Goal: Transaction & Acquisition: Purchase product/service

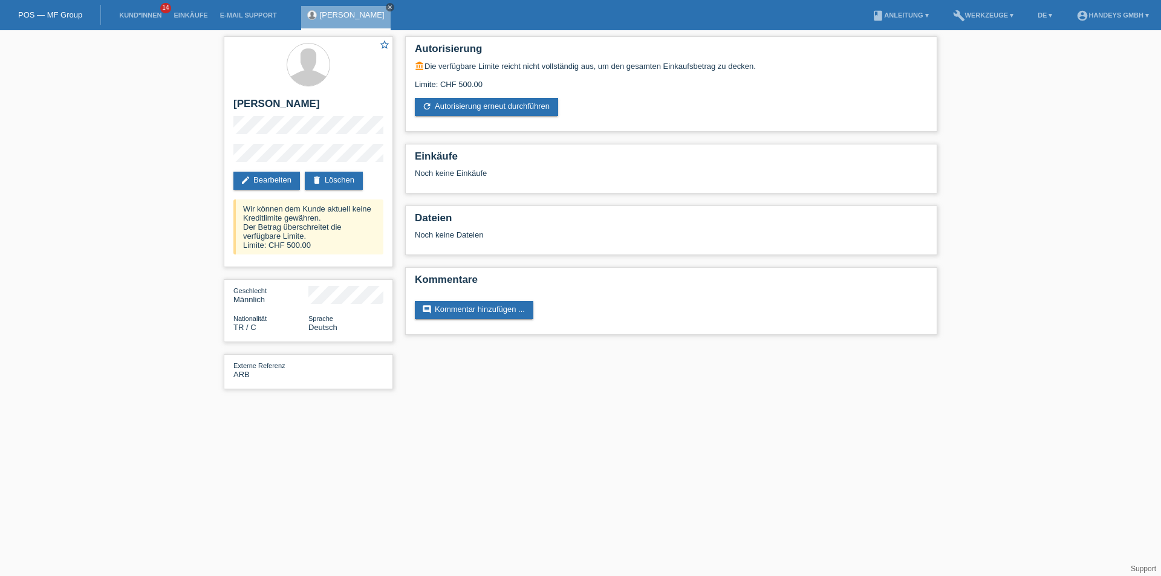
click at [387, 7] on icon "close" at bounding box center [390, 7] width 6 height 6
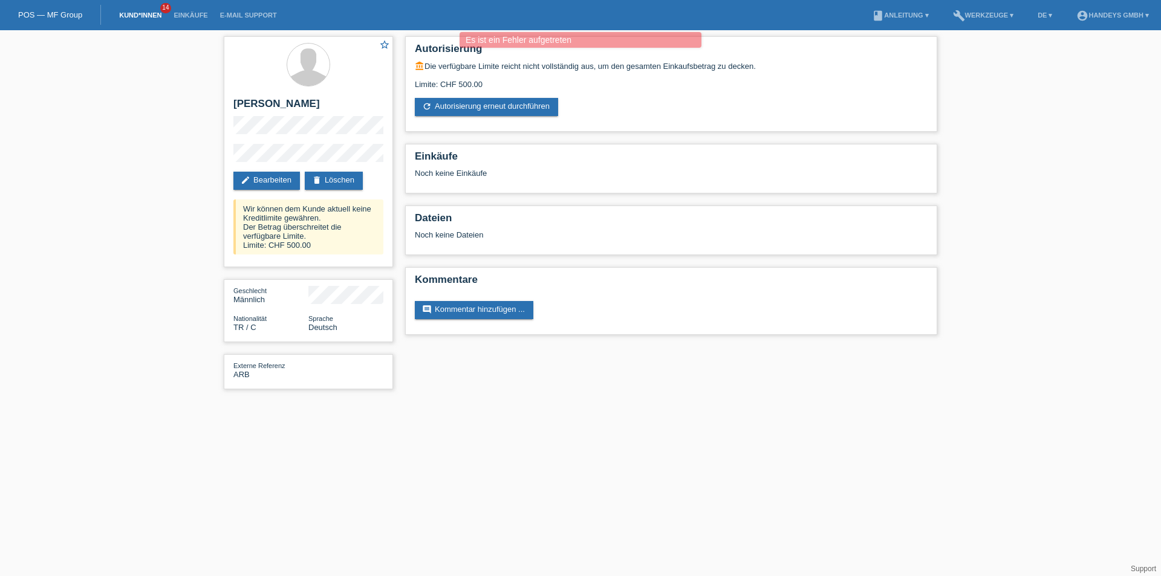
click at [143, 13] on link "Kund*innen" at bounding box center [140, 14] width 54 height 7
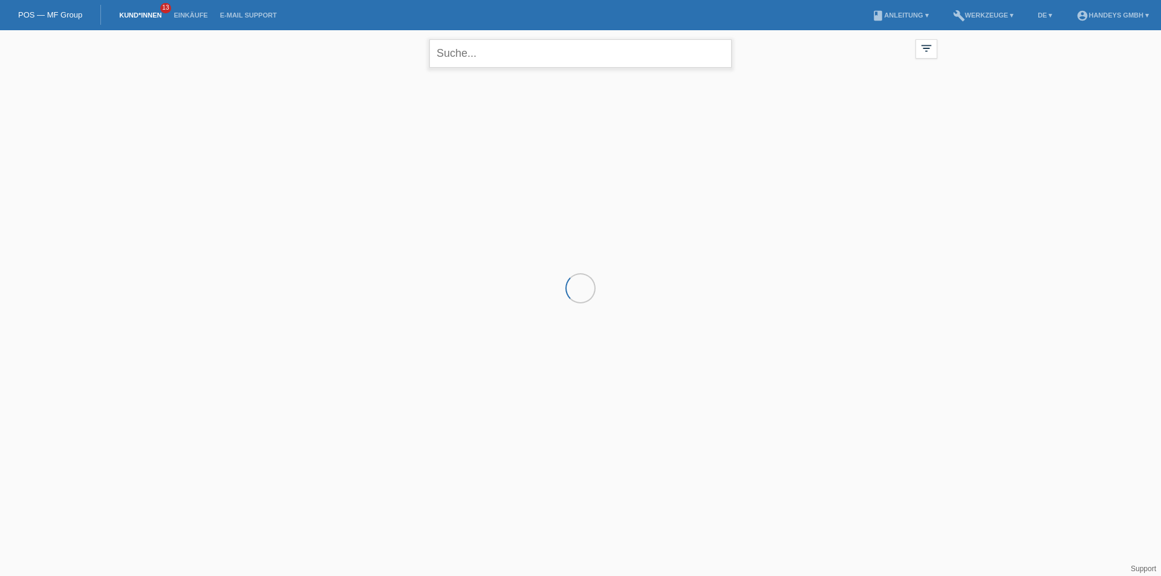
click at [466, 61] on input "text" at bounding box center [580, 53] width 302 height 28
type input "pajazitaj"
click at [400, 170] on span "Anzeigen" at bounding box center [403, 168] width 33 height 9
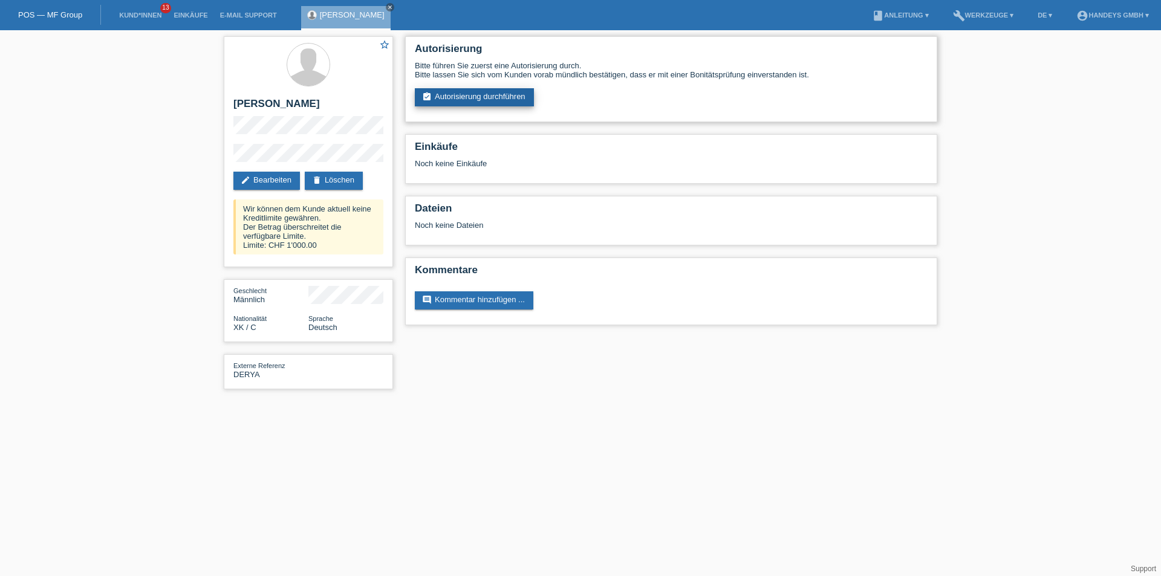
click at [462, 100] on link "assignment_turned_in Autorisierung durchführen" at bounding box center [474, 97] width 119 height 18
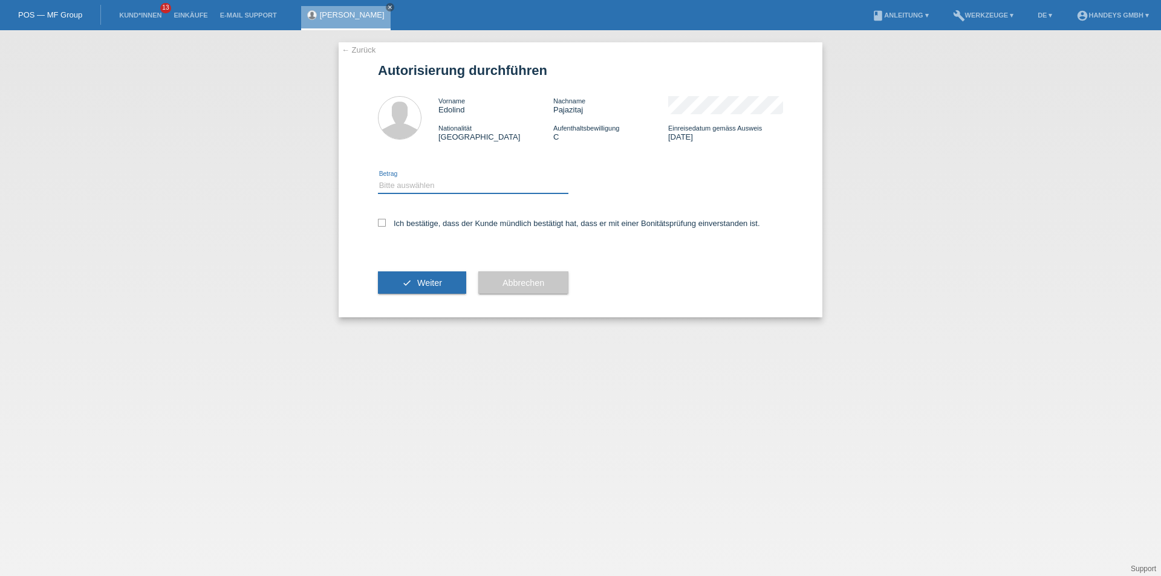
click at [419, 179] on select "Bitte auswählen CHF 1.00 - CHF 499.00 CHF 500.00 - CHF 1'999.00 CHF 2'000.00 - …" at bounding box center [473, 185] width 190 height 15
select select "3"
click at [378, 178] on select "Bitte auswählen CHF 1.00 - CHF 499.00 CHF 500.00 - CHF 1'999.00 CHF 2'000.00 - …" at bounding box center [473, 185] width 190 height 15
click at [384, 221] on icon at bounding box center [382, 223] width 8 height 8
click at [384, 221] on input "Ich bestätige, dass der Kunde mündlich bestätigt hat, dass er mit einer Bonität…" at bounding box center [382, 223] width 8 height 8
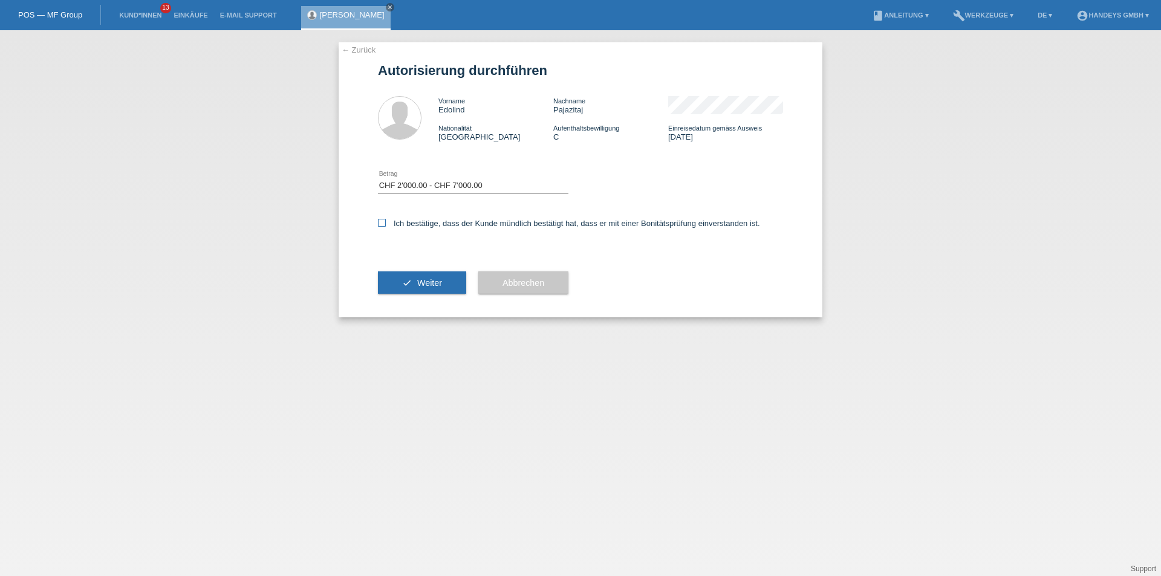
checkbox input "true"
click at [405, 186] on select "Bitte auswählen CHF 1.00 - CHF 499.00 CHF 500.00 - CHF 1'999.00 CHF 2'000.00 - …" at bounding box center [473, 185] width 190 height 15
select select "2"
click at [378, 178] on select "Bitte auswählen CHF 1.00 - CHF 499.00 CHF 500.00 - CHF 1'999.00 CHF 2'000.00 - …" at bounding box center [473, 185] width 190 height 15
click at [407, 281] on icon "check" at bounding box center [407, 283] width 10 height 10
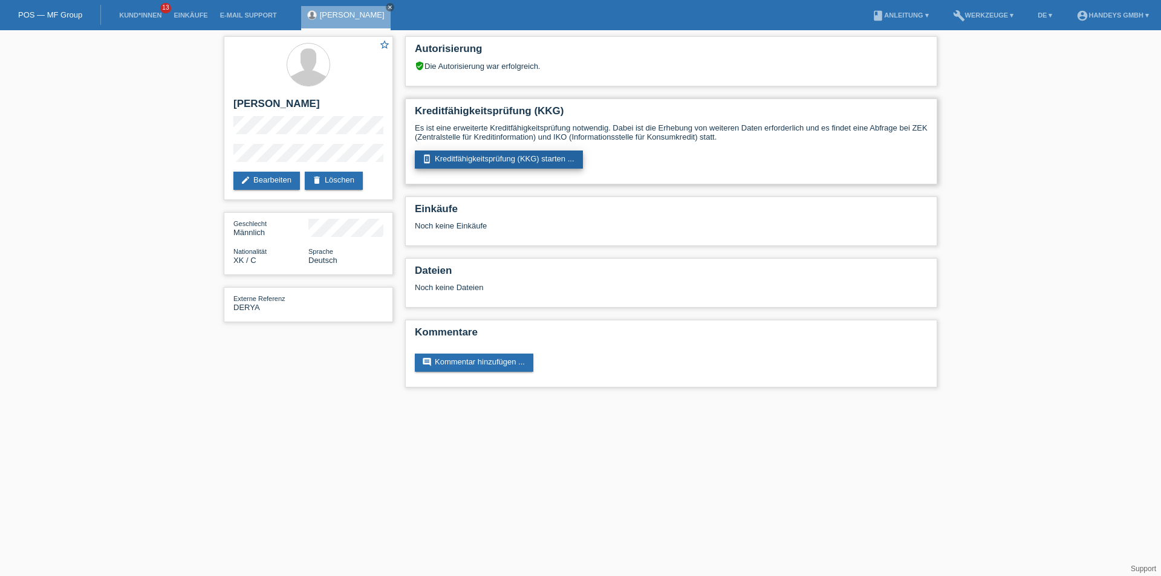
click at [461, 159] on link "perm_device_information Kreditfähigkeitsprüfung (KKG) starten ..." at bounding box center [499, 160] width 168 height 18
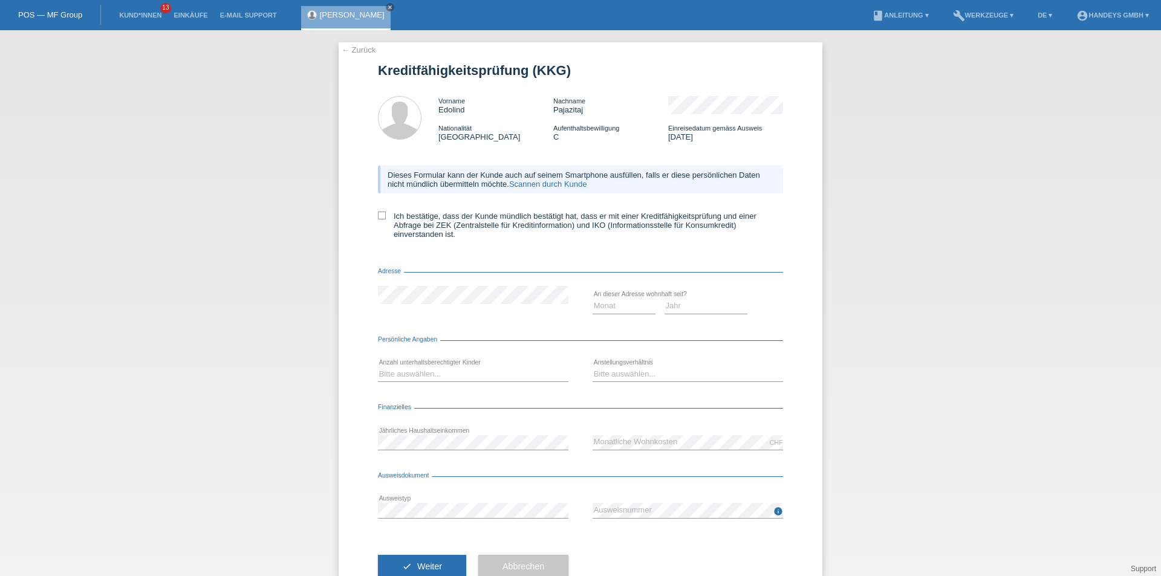
click at [540, 183] on link "Scannen durch Kunde" at bounding box center [548, 184] width 78 height 9
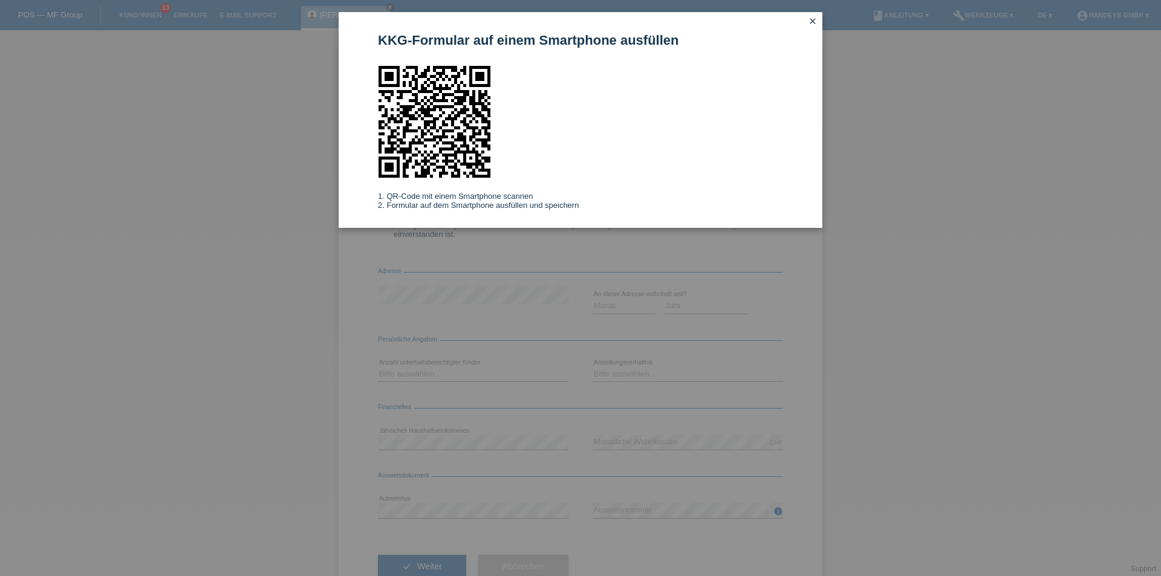
click at [813, 24] on icon "close" at bounding box center [813, 21] width 10 height 10
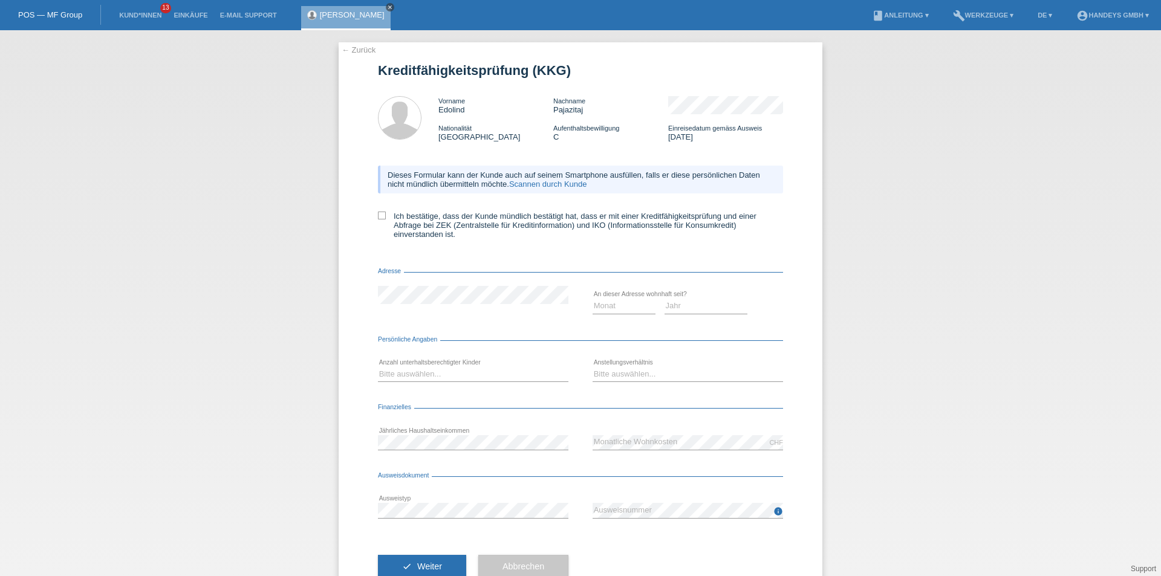
click at [387, 6] on icon "close" at bounding box center [390, 7] width 6 height 6
click at [361, 44] on div "← Zurück Kreditfähigkeitsprüfung (KKG) Vorname Edolind Nachname Pajazitaj Natio…" at bounding box center [581, 321] width 484 height 559
click at [359, 48] on link "← Zurück" at bounding box center [359, 49] width 34 height 9
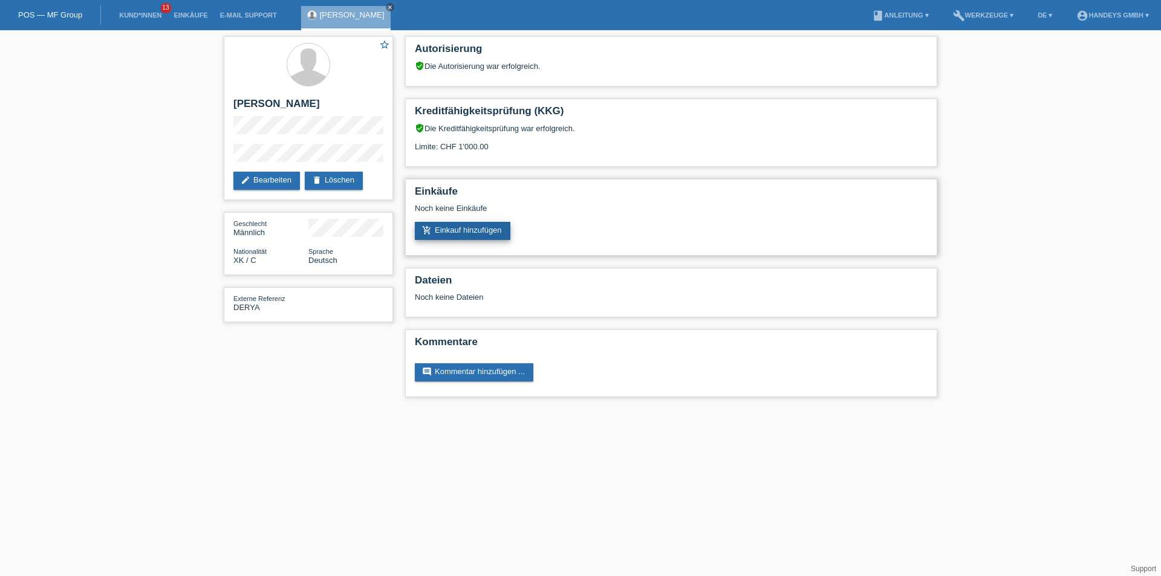
click at [453, 230] on link "add_shopping_cart Einkauf hinzufügen" at bounding box center [463, 231] width 96 height 18
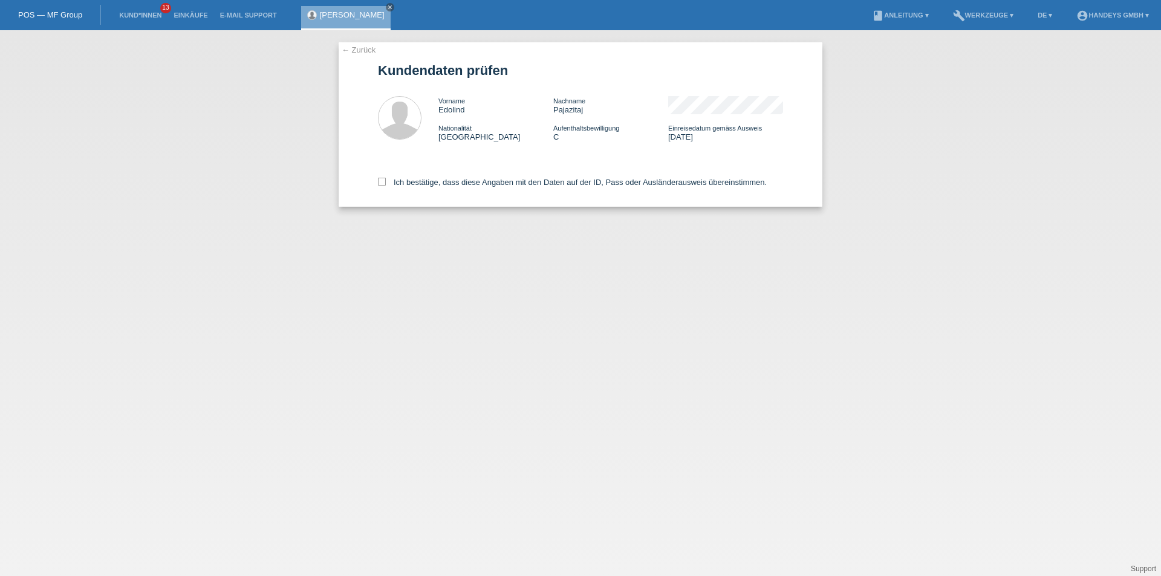
click at [377, 180] on div "← Zurück Kundendaten prüfen Vorname [PERSON_NAME] Nachname [PERSON_NAME] Nation…" at bounding box center [581, 124] width 484 height 164
click at [383, 183] on icon at bounding box center [382, 182] width 8 height 8
click at [383, 183] on input "Ich bestätige, dass diese Angaben mit den Daten auf der ID, Pass oder Ausländer…" at bounding box center [382, 182] width 8 height 8
checkbox input "true"
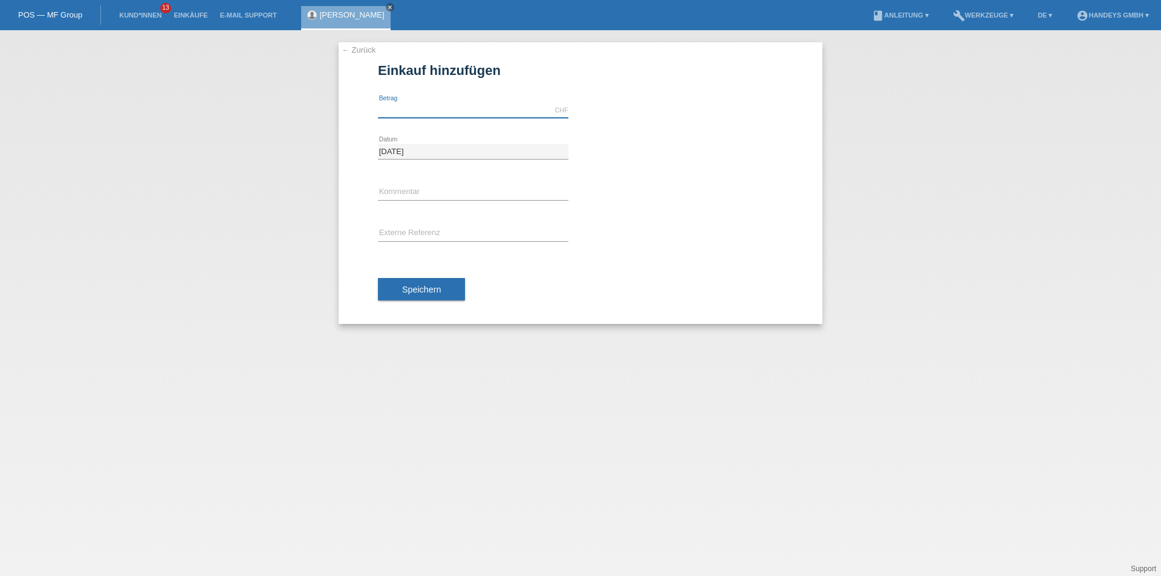
click at [415, 112] on input "text" at bounding box center [473, 110] width 190 height 15
type input "1000.00"
click at [404, 189] on input "text" at bounding box center [473, 192] width 190 height 15
type input "ARB"
click at [398, 227] on input "text" at bounding box center [473, 233] width 190 height 15
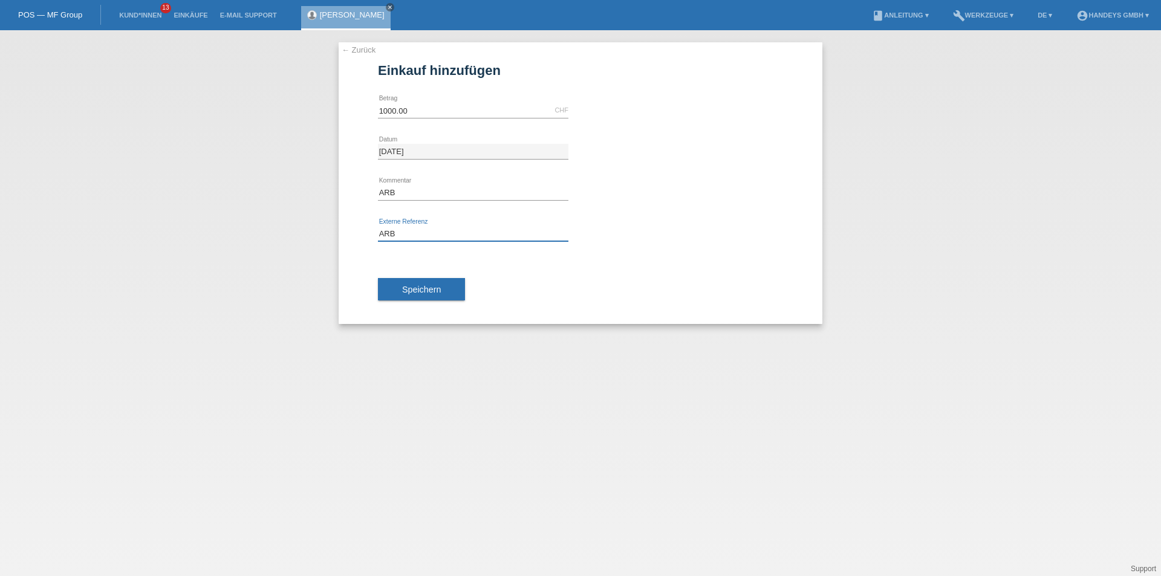
type input "ARB"
drag, startPoint x: 310, startPoint y: 198, endPoint x: 293, endPoint y: 200, distance: 17.1
click at [297, 200] on div "← Zurück Einkauf hinzufügen 1000.00 CHF error Betrag 24.09.2025" at bounding box center [580, 303] width 1161 height 546
type input "m"
type input "Malediven"
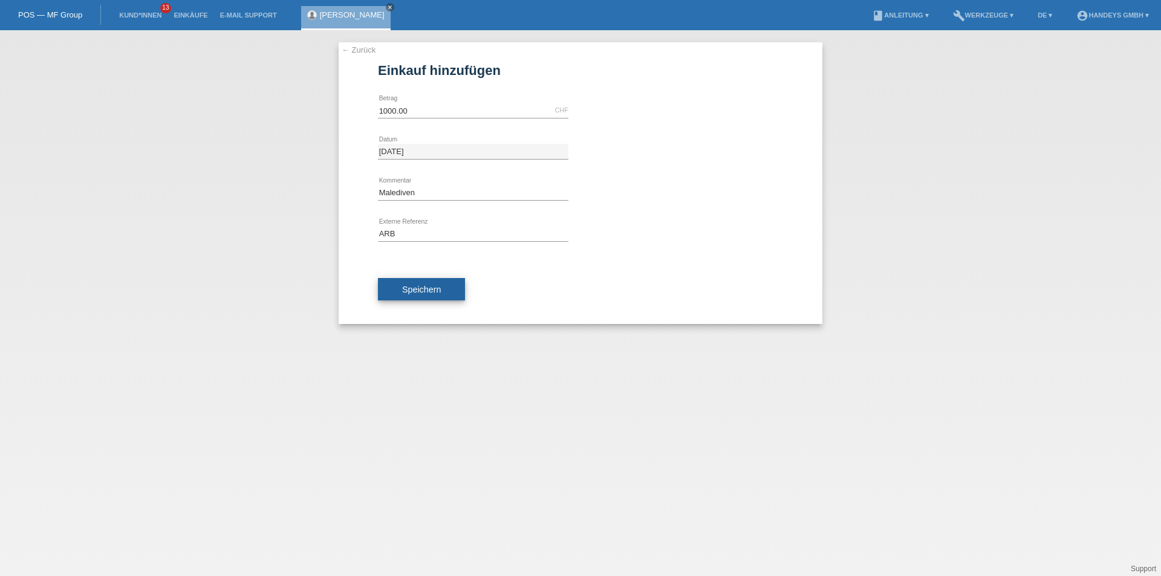
click at [410, 285] on span "Speichern" at bounding box center [421, 290] width 39 height 10
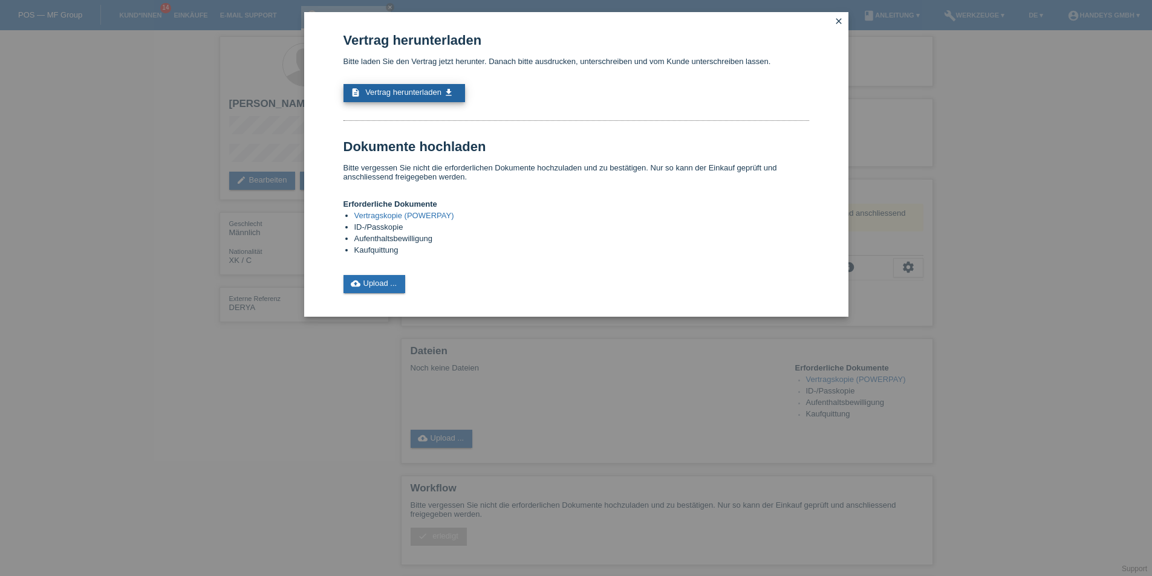
click at [420, 93] on span "Vertrag herunterladen" at bounding box center [403, 92] width 76 height 9
click at [836, 25] on icon "close" at bounding box center [839, 21] width 10 height 10
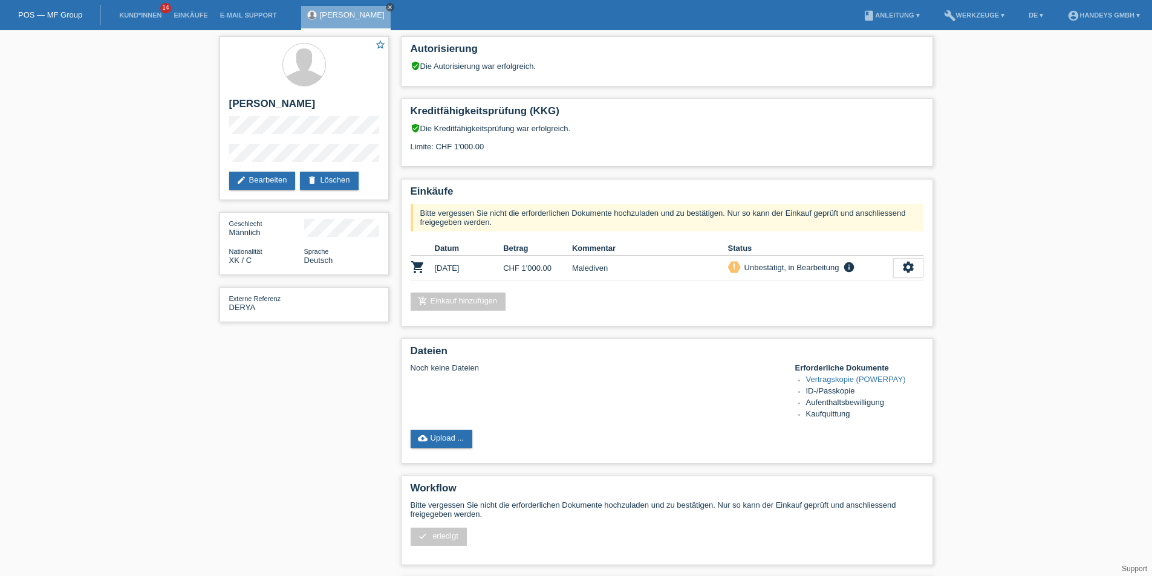
click at [387, 7] on icon "close" at bounding box center [390, 7] width 6 height 6
